Goal: Information Seeking & Learning: Learn about a topic

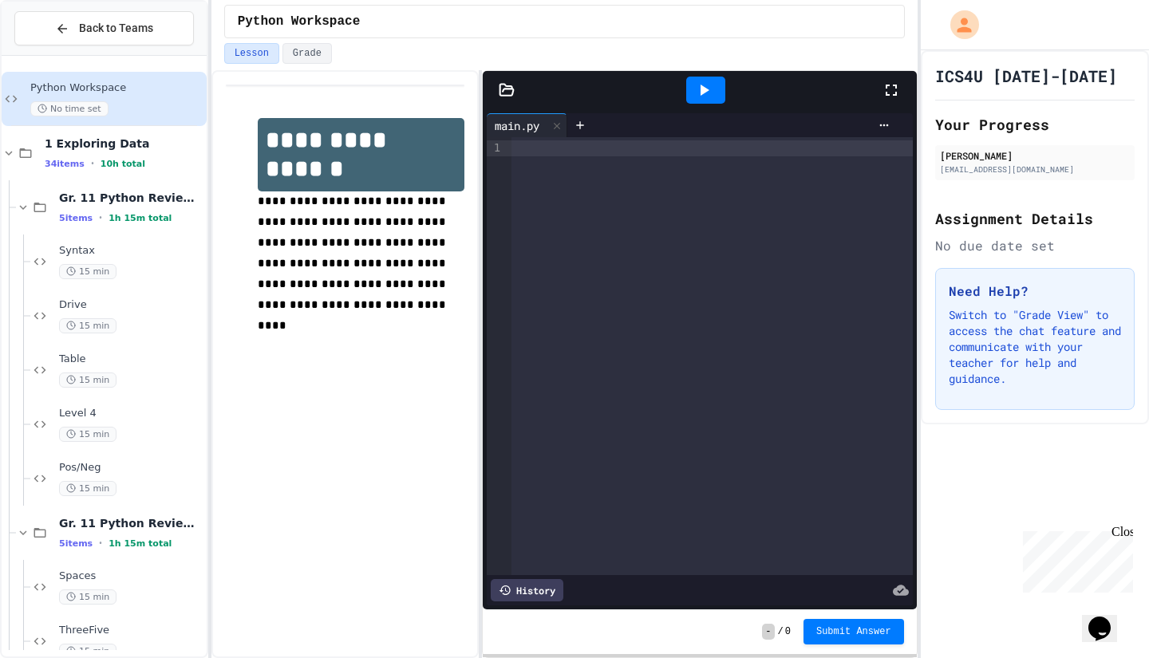
click at [117, 249] on span "Syntax" at bounding box center [131, 251] width 144 height 14
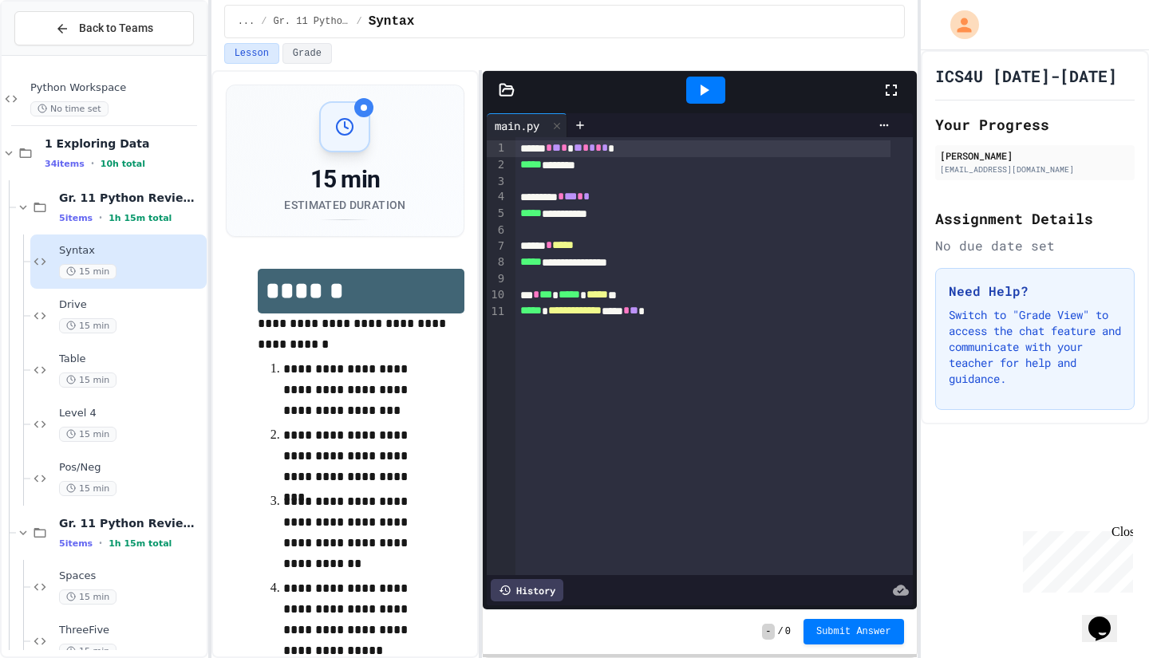
click at [126, 206] on div "Gr. 11 Python Review 1 5 items • 1h 15m total" at bounding box center [131, 208] width 144 height 34
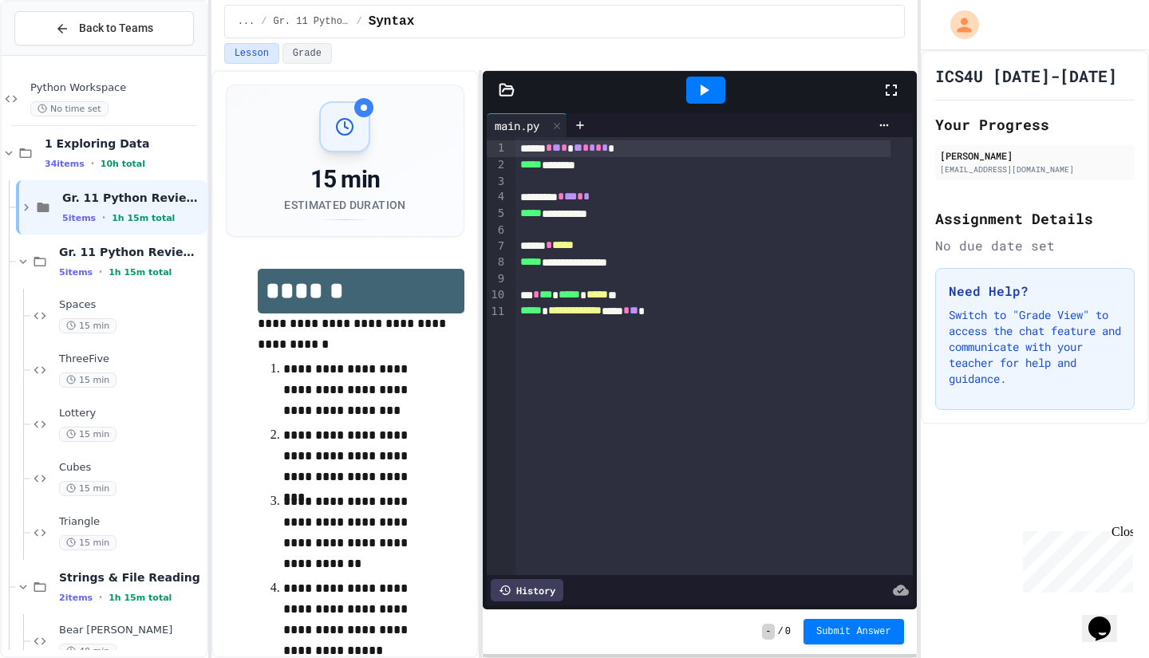
click at [131, 263] on div "Gr. 11 Python Review 2 5 items • 1h 15m total" at bounding box center [131, 262] width 144 height 34
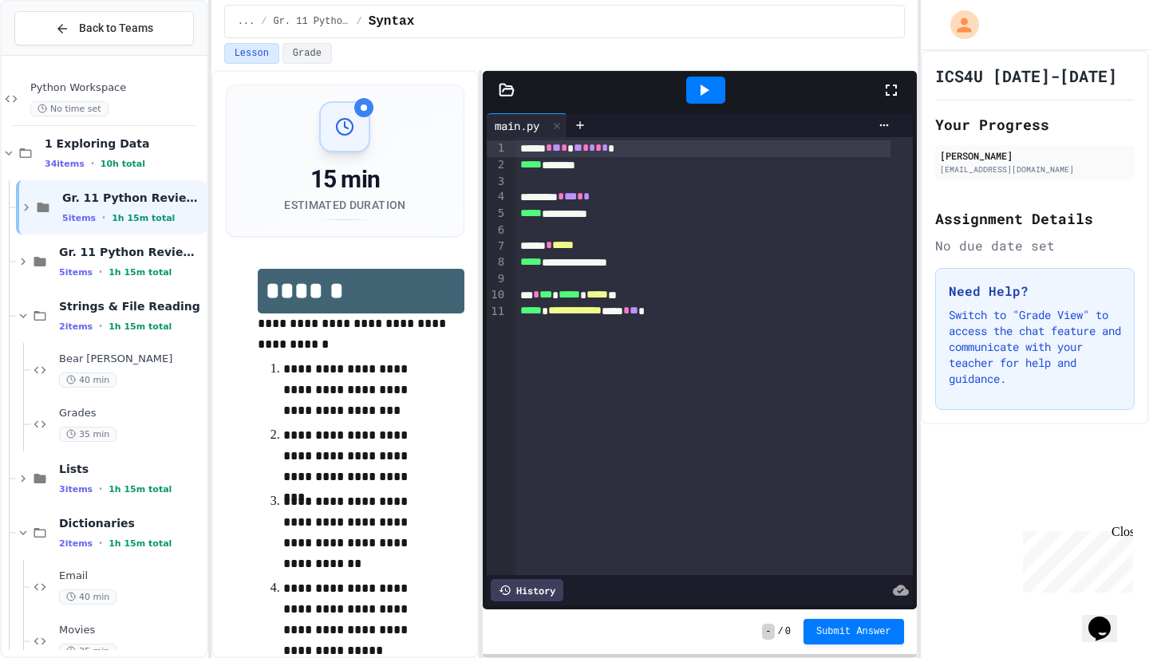
click at [124, 200] on span "Gr. 11 Python Review 1" at bounding box center [132, 198] width 141 height 14
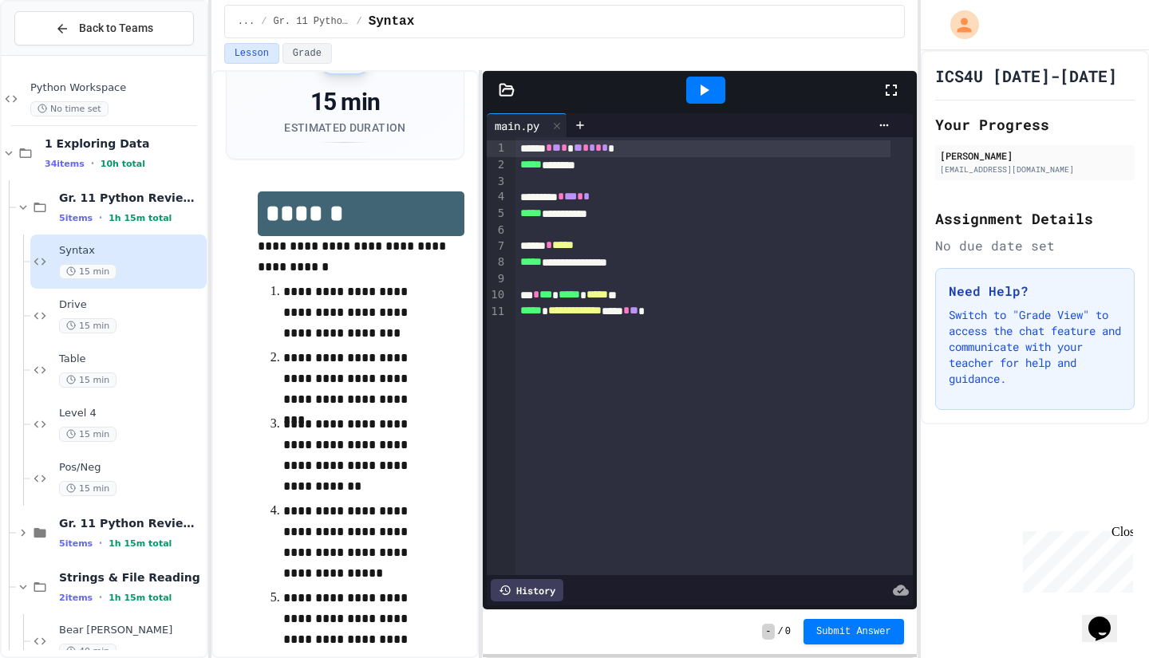
scroll to position [141, 0]
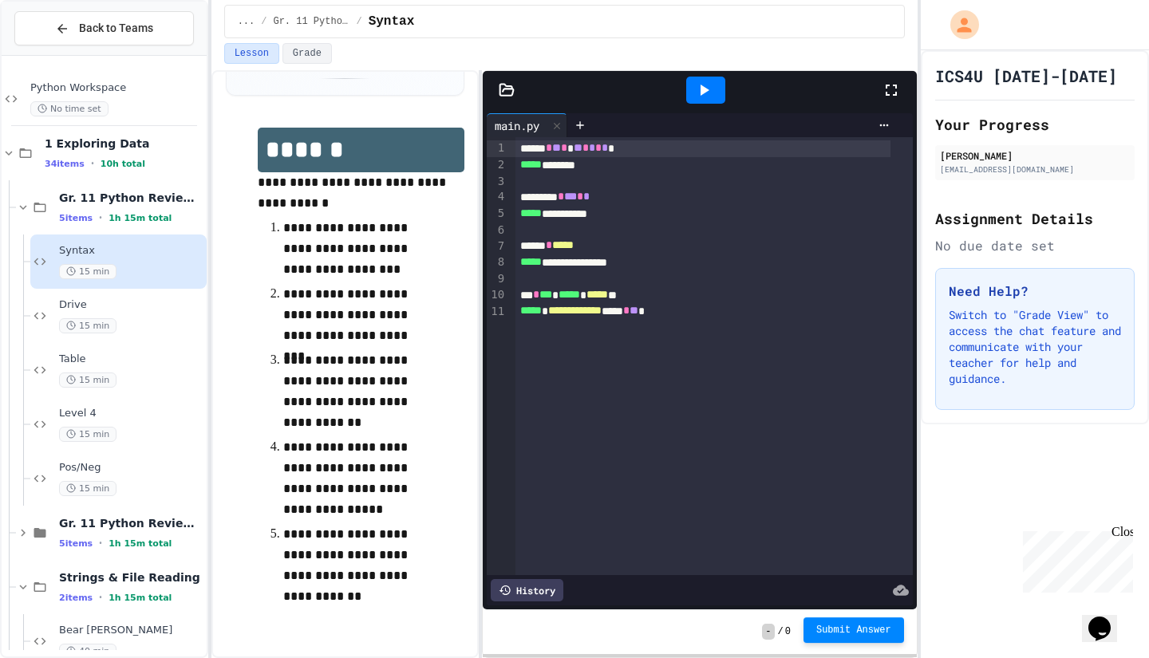
click at [863, 638] on button "Submit Answer" at bounding box center [854, 631] width 101 height 26
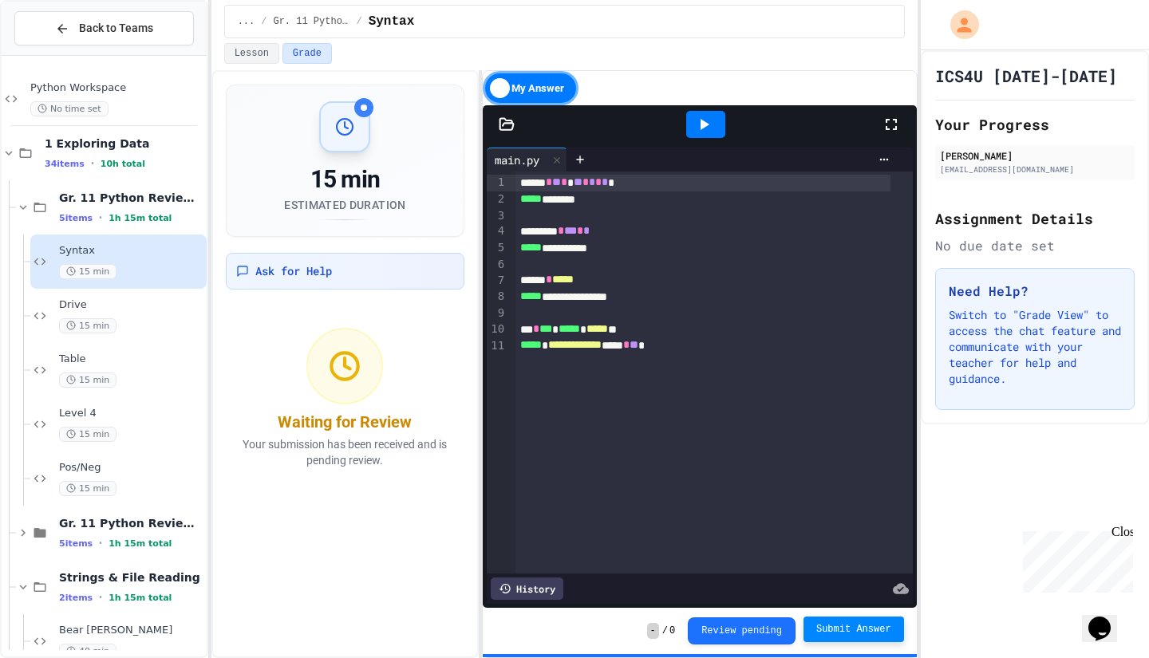
click at [552, 96] on div "My Answer" at bounding box center [531, 88] width 96 height 34
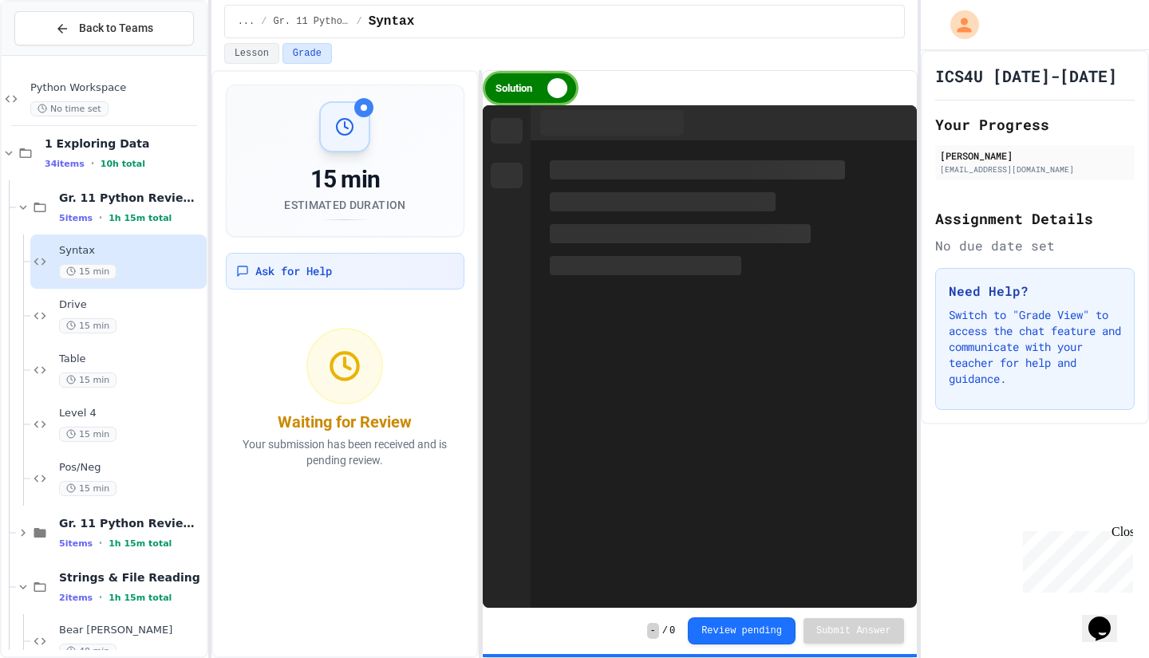
click at [552, 96] on div "Solution" at bounding box center [531, 88] width 96 height 34
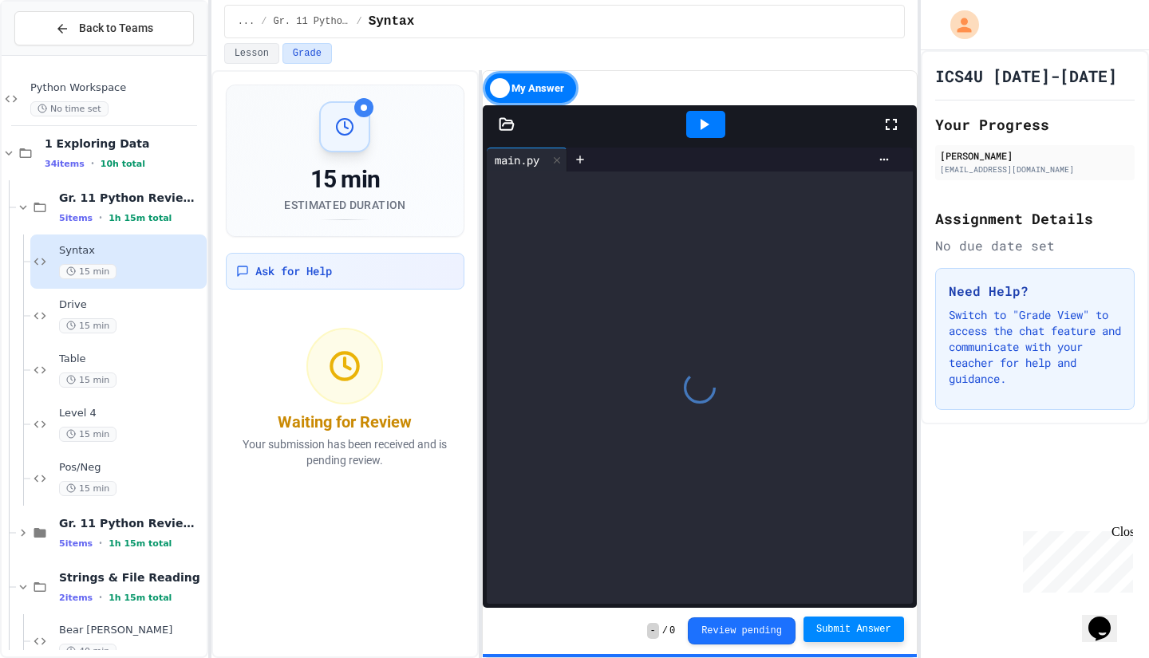
click at [552, 96] on div "My Answer" at bounding box center [531, 88] width 96 height 34
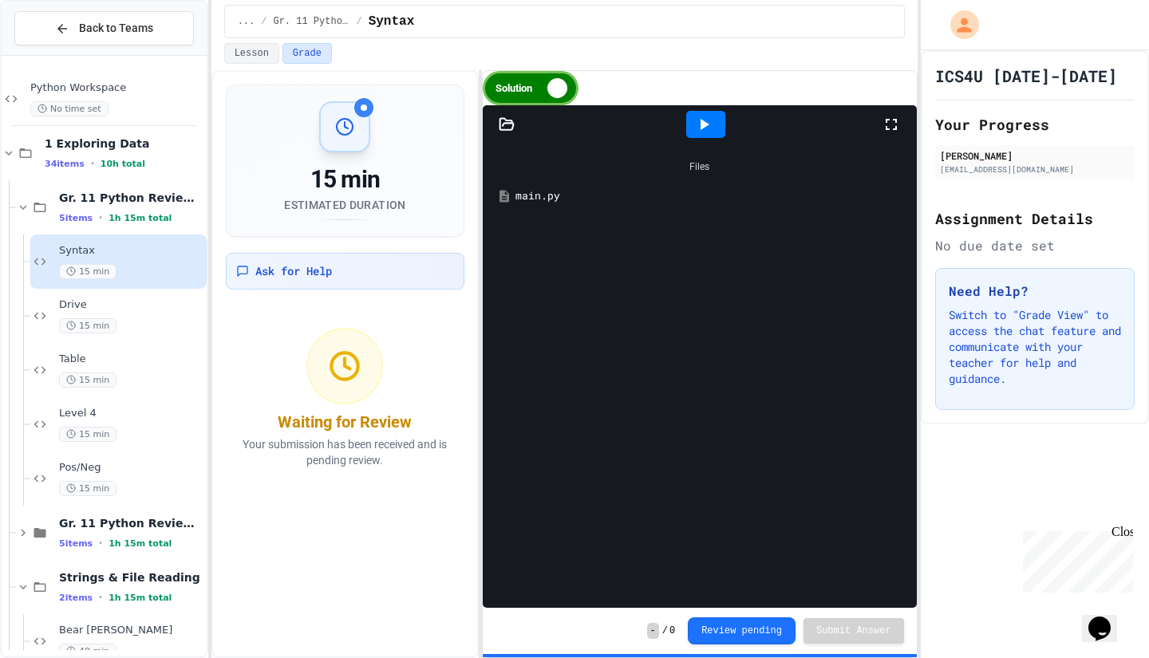
click at [565, 207] on div "main.py" at bounding box center [699, 196] width 417 height 29
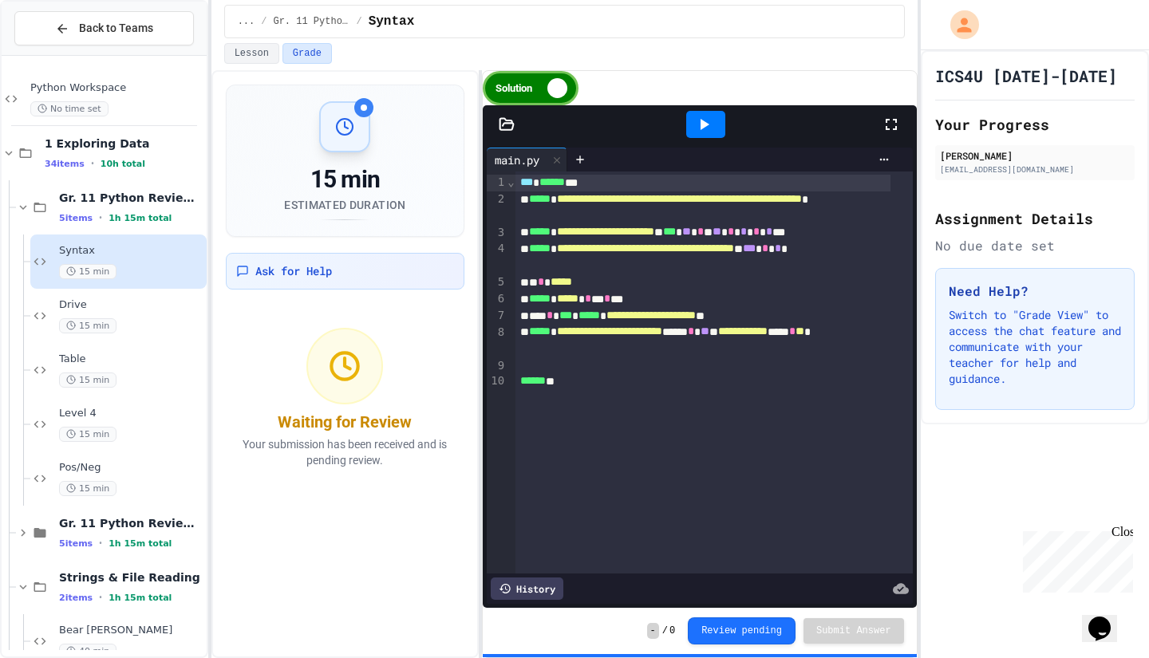
click at [139, 314] on div "Drive 15 min" at bounding box center [131, 315] width 144 height 35
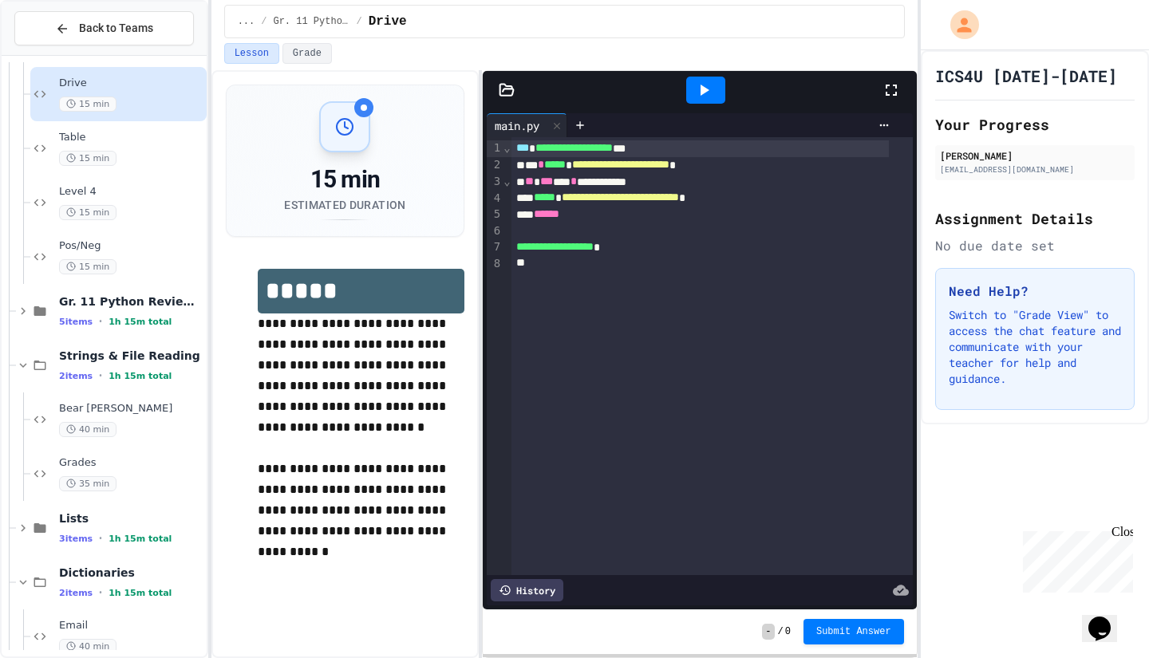
scroll to position [221, 0]
click at [18, 359] on icon at bounding box center [23, 366] width 14 height 14
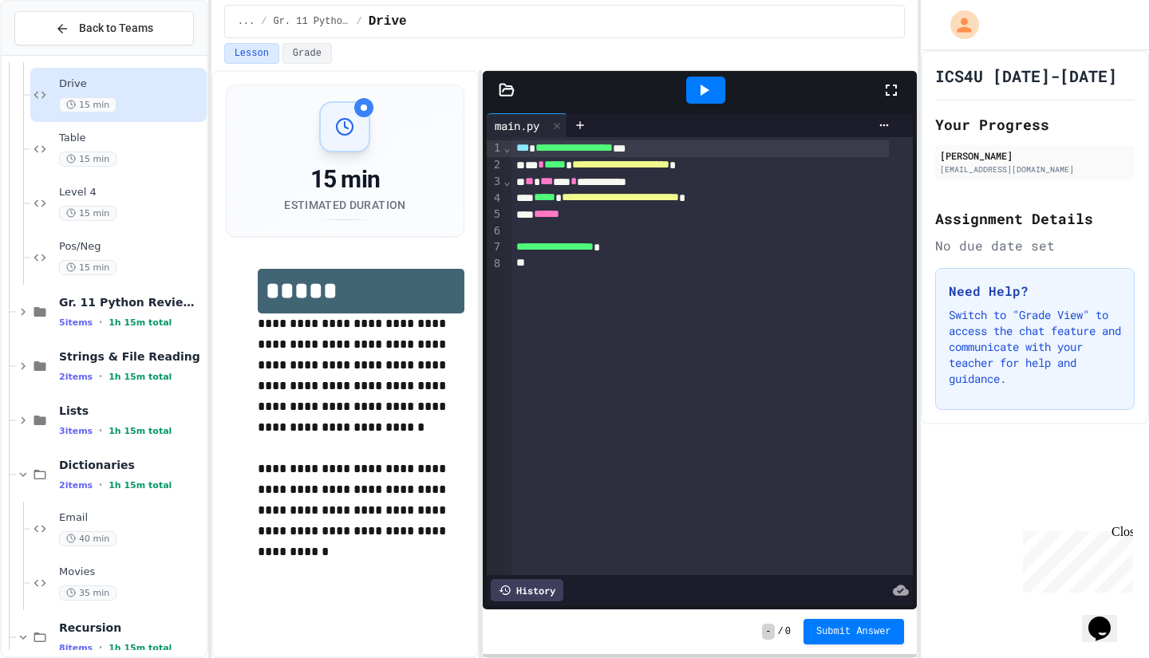
click at [27, 369] on icon at bounding box center [23, 366] width 14 height 14
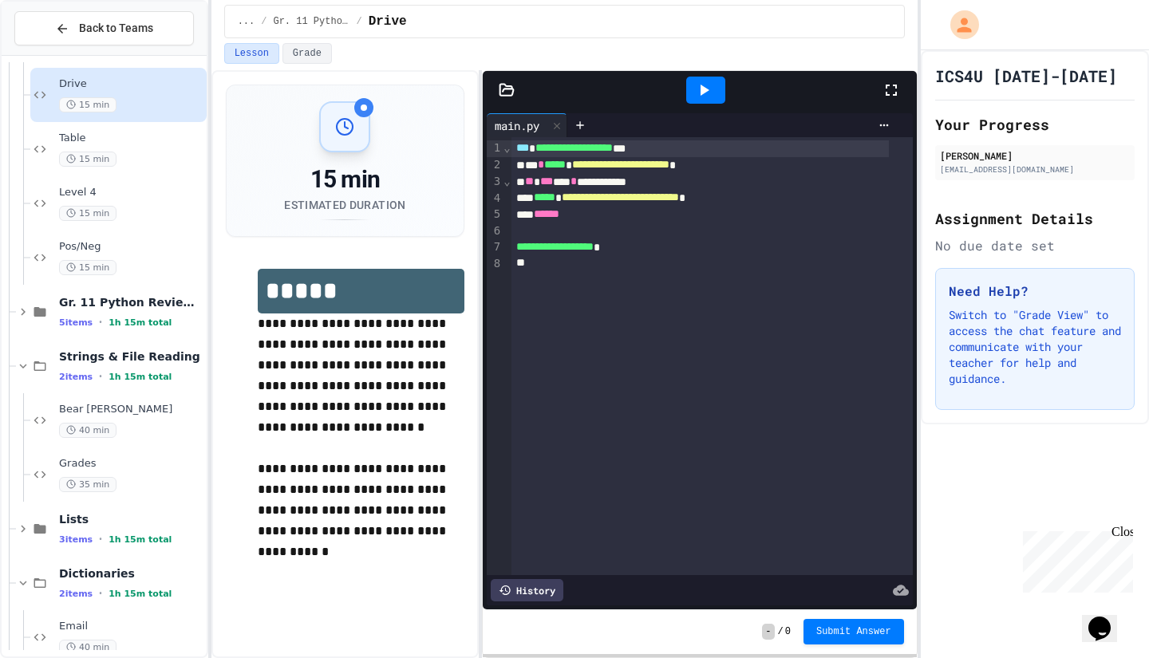
click at [104, 421] on div "Bear [PERSON_NAME] 40 min" at bounding box center [131, 420] width 144 height 35
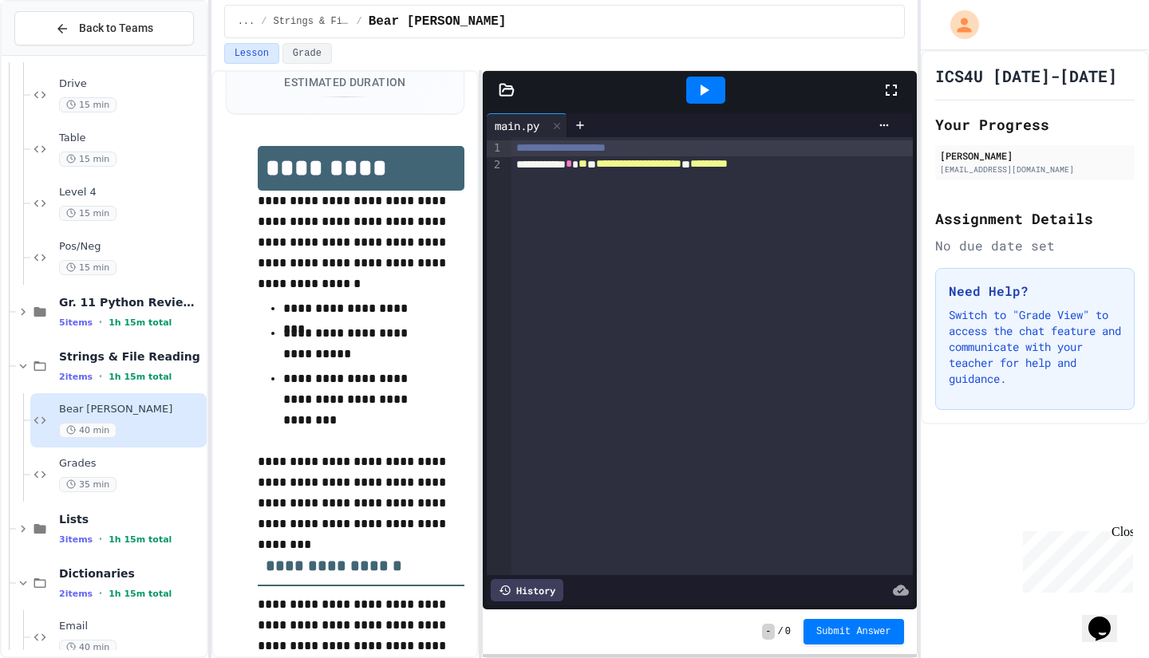
scroll to position [290, 0]
